Goal: Navigation & Orientation: Find specific page/section

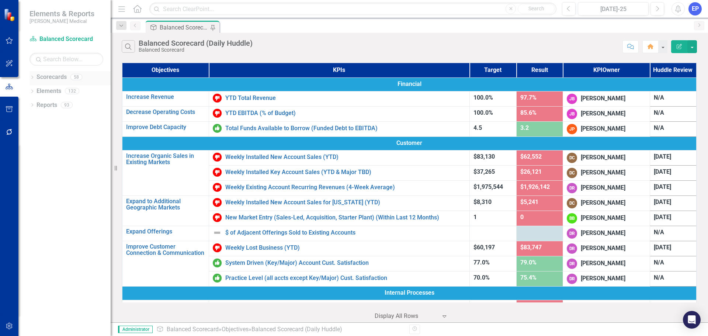
click at [32, 79] on icon "Dropdown" at bounding box center [31, 78] width 5 height 4
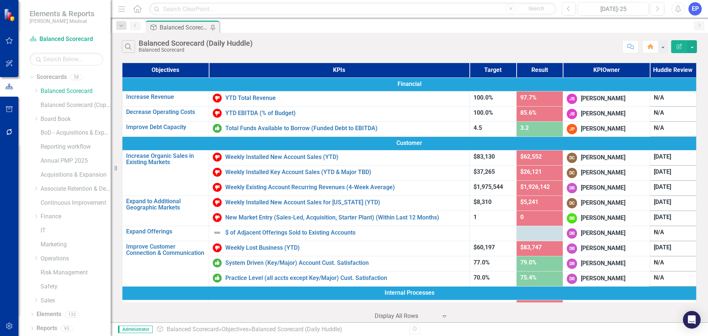
click at [39, 231] on div "Dropdown Balanced Scorecard Revenue Growth Plan Balanced Scorecard (Copy) Dropd…" at bounding box center [71, 196] width 77 height 223
click at [47, 230] on link "IT" at bounding box center [76, 230] width 70 height 8
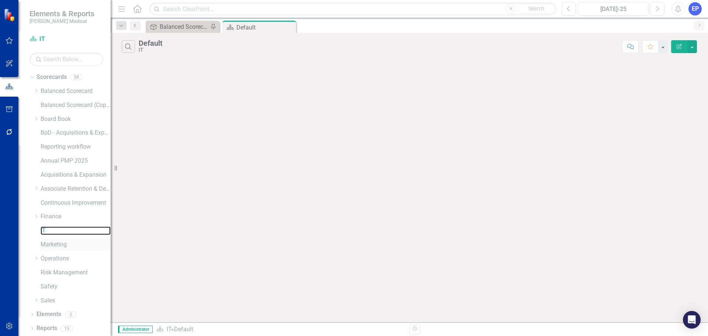
scroll to position [0, 0]
click at [31, 256] on icon "Dropdown" at bounding box center [31, 315] width 5 height 4
click at [54, 256] on link "KPI KPIs" at bounding box center [51, 300] width 22 height 8
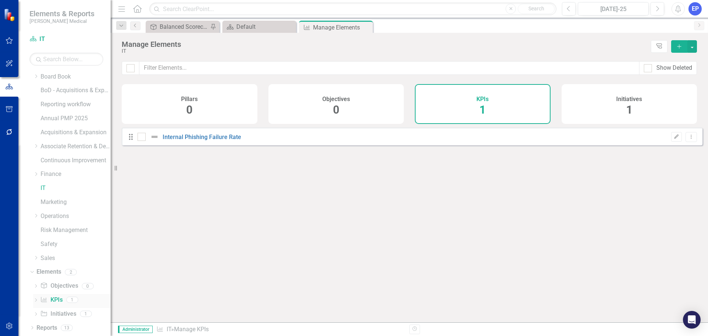
checkbox input "false"
click at [36, 119] on icon "Dropdown" at bounding box center [36, 118] width 6 height 4
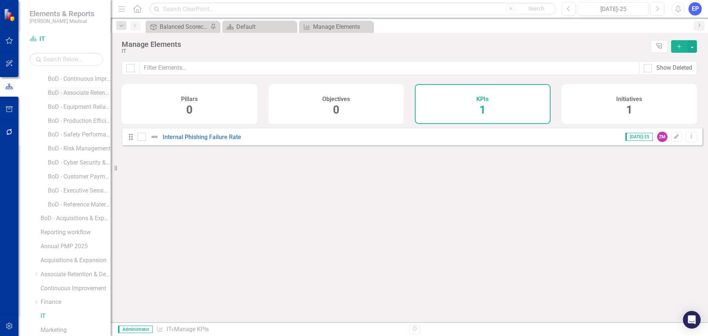
scroll to position [184, 0]
click at [75, 160] on link "BoD - Cyber Security & IT" at bounding box center [79, 158] width 63 height 8
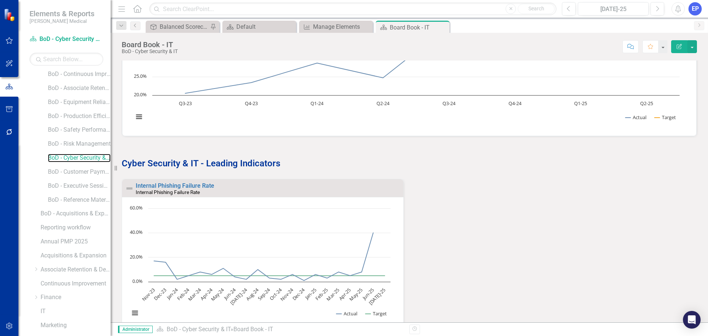
scroll to position [111, 0]
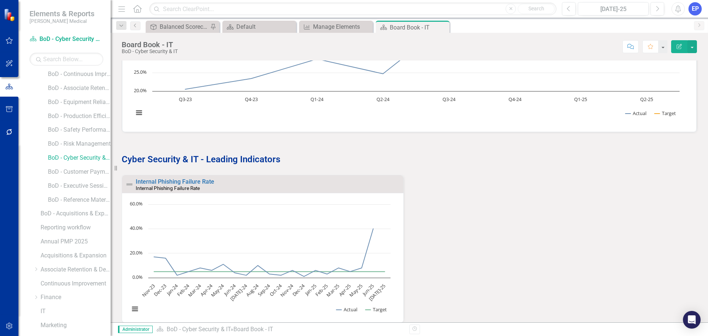
click at [283, 168] on div "Internal Phishing Failure Rate Internal Phishing Failure Rate Loading... Chart …" at bounding box center [409, 258] width 586 height 185
click at [283, 195] on div "Internal Phishing Failure Rate Internal Phishing Failure Rate Loading... Chart …" at bounding box center [409, 253] width 586 height 157
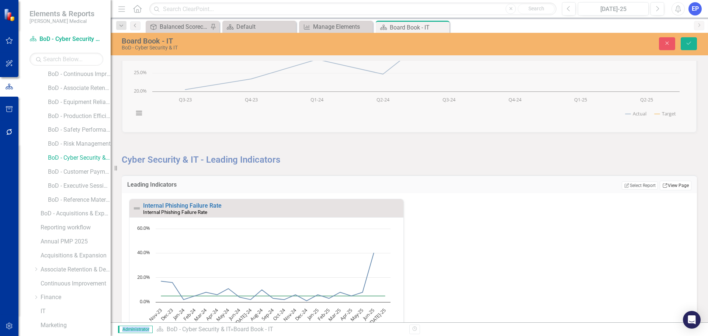
click at [283, 184] on link "Link View Page" at bounding box center [675, 186] width 32 height 10
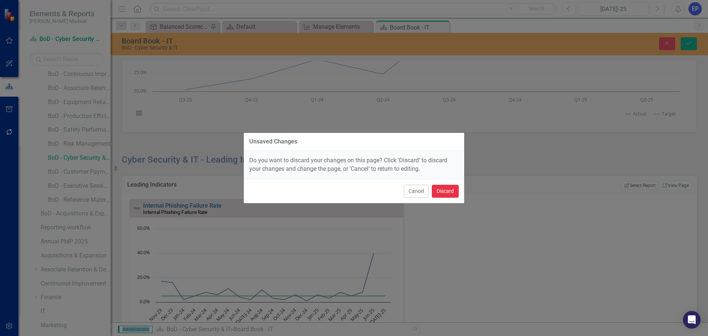
click at [283, 197] on button "Discard" at bounding box center [445, 191] width 27 height 13
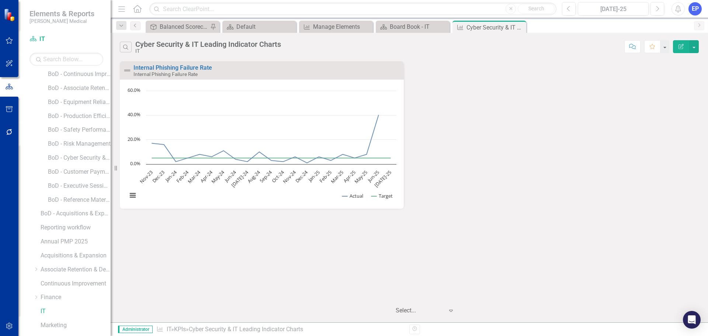
click at [283, 49] on icon "button" at bounding box center [680, 46] width 5 height 5
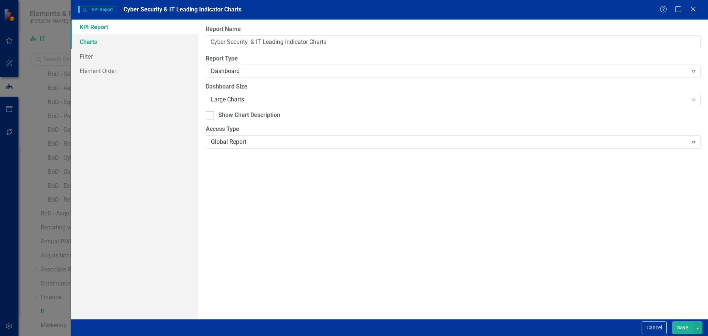
click at [122, 45] on link "Charts" at bounding box center [135, 41] width 128 height 15
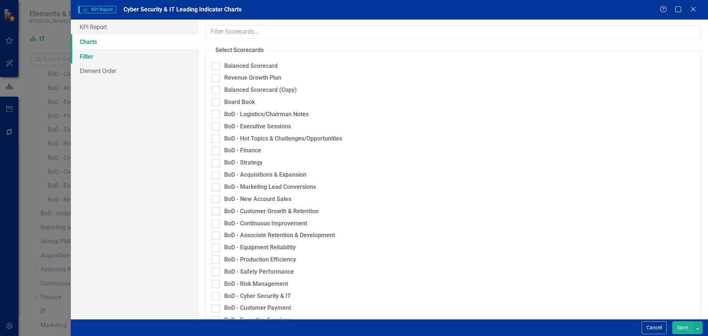
click at [118, 51] on link "Filter" at bounding box center [135, 56] width 128 height 15
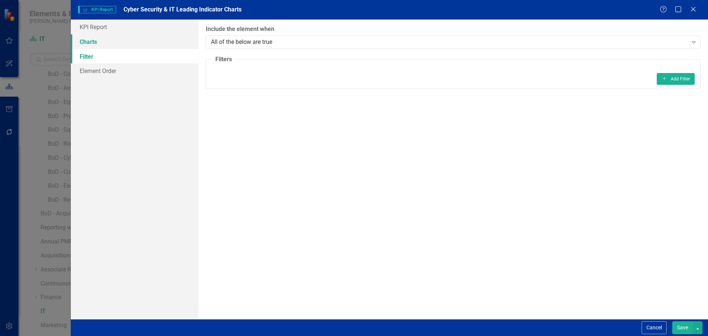
click at [117, 38] on link "Charts" at bounding box center [135, 41] width 128 height 15
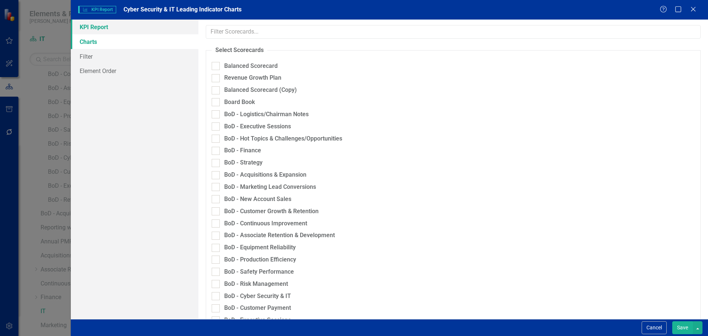
click at [117, 27] on link "KPI Report" at bounding box center [135, 27] width 128 height 15
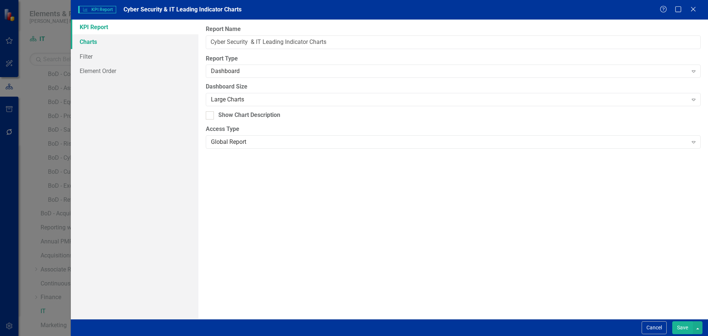
click at [118, 41] on link "Charts" at bounding box center [135, 41] width 128 height 15
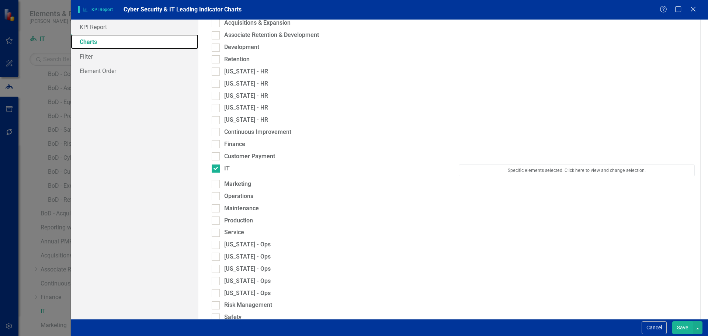
scroll to position [369, 0]
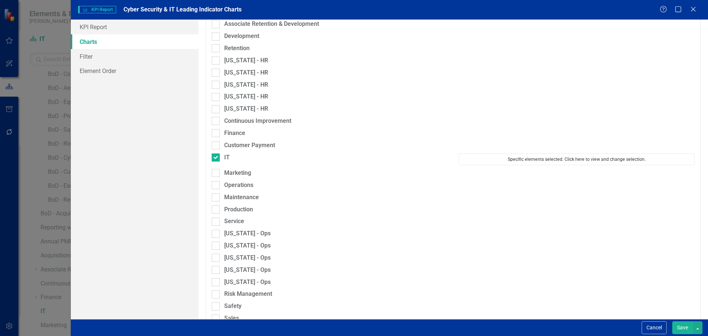
click at [283, 161] on button "Specific elements selected. Click here to view and change selection." at bounding box center [577, 159] width 236 height 12
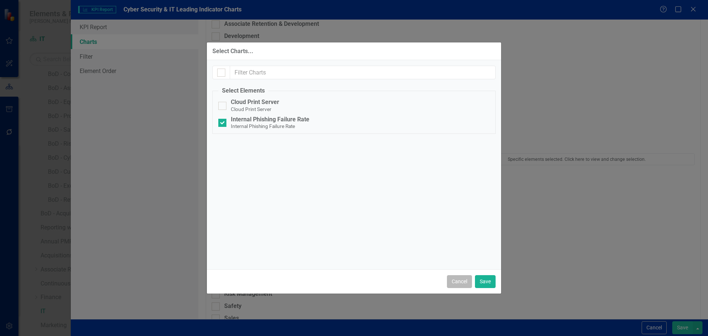
click at [283, 256] on button "Cancel" at bounding box center [459, 281] width 25 height 13
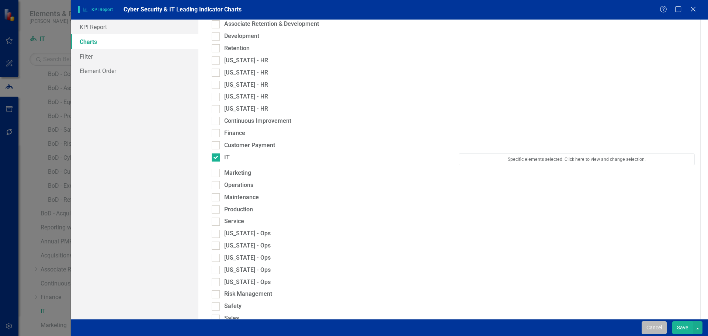
click at [283, 256] on button "Cancel" at bounding box center [653, 327] width 25 height 13
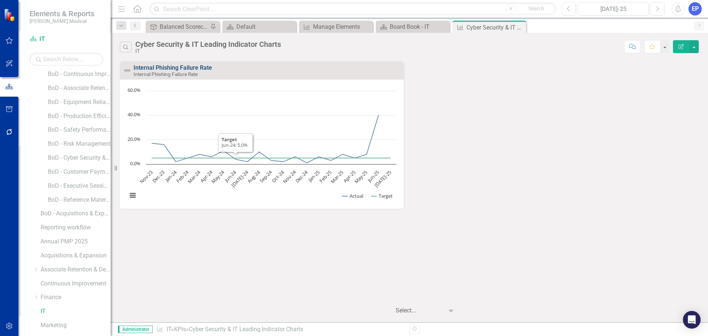
click at [206, 68] on link "Internal Phishing Failure Rate" at bounding box center [172, 67] width 79 height 7
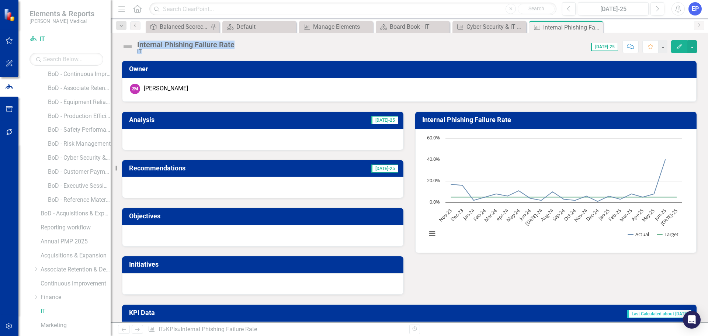
drag, startPoint x: 246, startPoint y: 47, endPoint x: 141, endPoint y: 36, distance: 106.0
click at [141, 36] on div "Internal Phishing Failure Rate IT Score: N/A [DATE]-25 Completed Comment Favori…" at bounding box center [409, 44] width 597 height 22
click at [235, 46] on div "Internal Phishing Failure Rate IT" at bounding box center [187, 48] width 101 height 14
click at [237, 43] on div "Internal Phishing Failure Rate IT" at bounding box center [187, 48] width 101 height 14
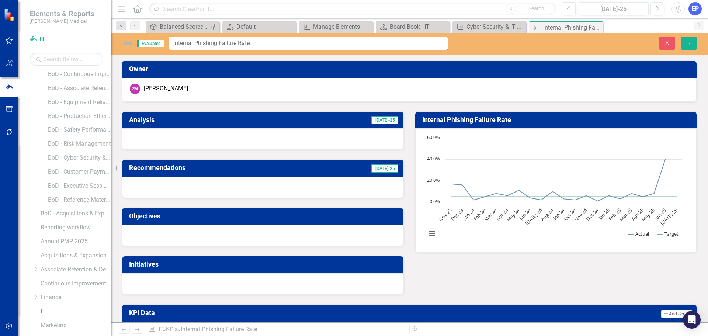
drag, startPoint x: 257, startPoint y: 42, endPoint x: 143, endPoint y: 39, distance: 113.6
click at [143, 39] on div "Evaluated Internal Phishing Failure Rate" at bounding box center [285, 43] width 326 height 14
click at [283, 44] on icon "Close" at bounding box center [667, 43] width 7 height 5
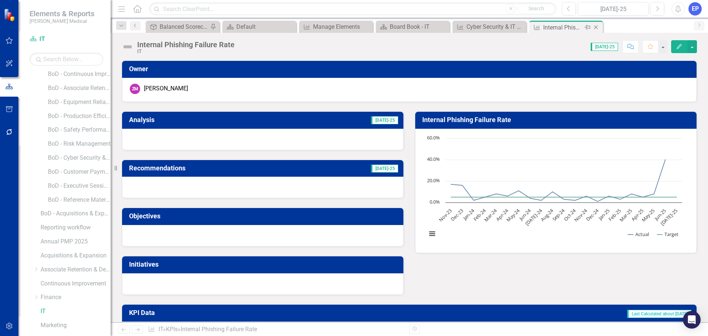
click at [283, 25] on icon "Close" at bounding box center [595, 27] width 7 height 6
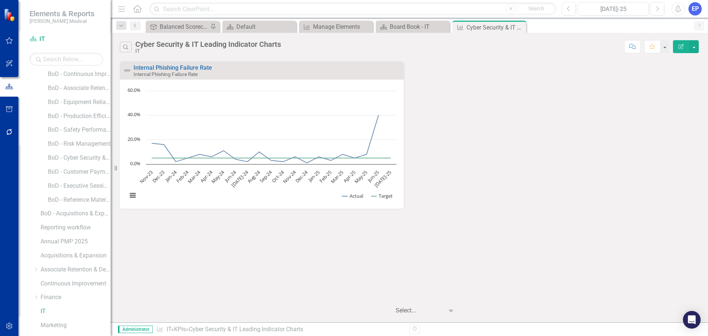
click at [283, 100] on div "Internal Phishing Failure Rate Internal Phishing Failure Rate Loading... Chart …" at bounding box center [409, 139] width 590 height 157
click at [43, 256] on link "IT" at bounding box center [76, 311] width 70 height 8
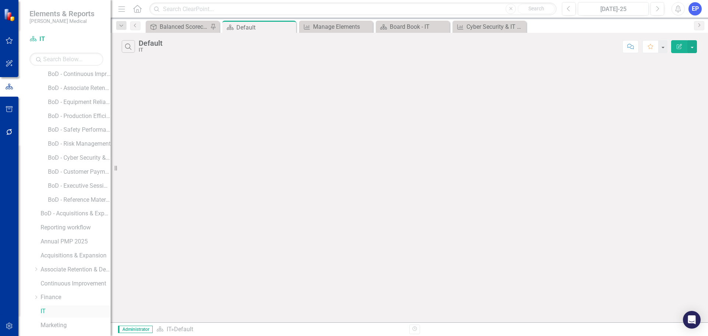
scroll to position [307, 0]
click at [45, 256] on icon "KPI" at bounding box center [43, 299] width 7 height 6
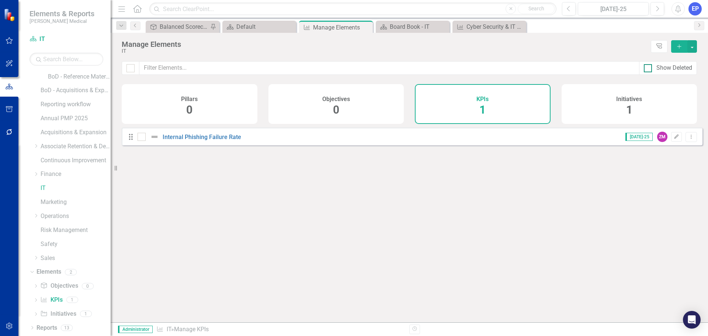
click at [283, 65] on div "Show Deleted" at bounding box center [674, 68] width 36 height 8
click at [283, 65] on input "Show Deleted" at bounding box center [646, 66] width 5 height 5
click at [283, 65] on div "Show Deleted" at bounding box center [674, 68] width 36 height 8
click at [283, 65] on input "Show Deleted" at bounding box center [646, 66] width 5 height 5
click at [283, 65] on div "Show Deleted" at bounding box center [674, 68] width 36 height 8
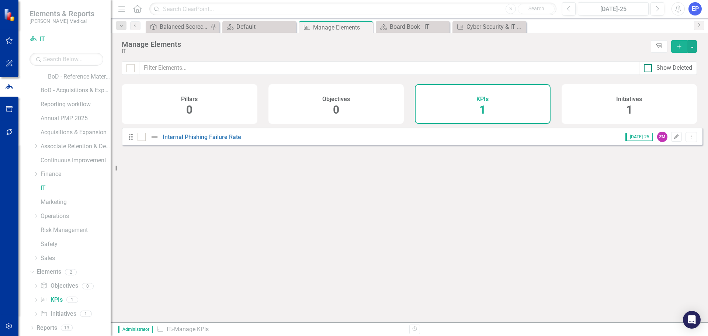
click at [283, 65] on input "Show Deleted" at bounding box center [646, 66] width 5 height 5
click at [283, 65] on div "Show Deleted" at bounding box center [674, 68] width 36 height 8
click at [283, 65] on input "Show Deleted" at bounding box center [646, 66] width 5 height 5
checkbox input "false"
